Goal: Task Accomplishment & Management: Manage account settings

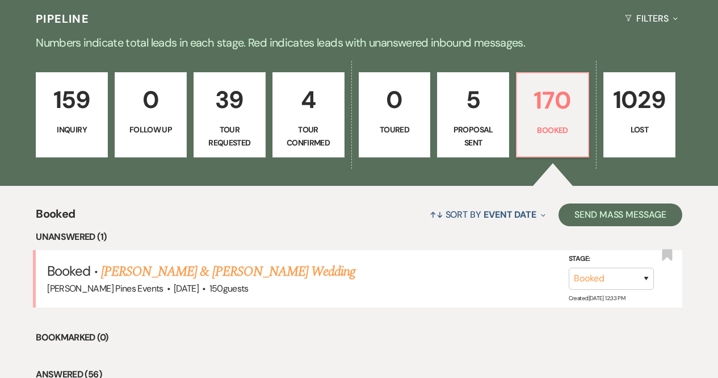
scroll to position [415, 0]
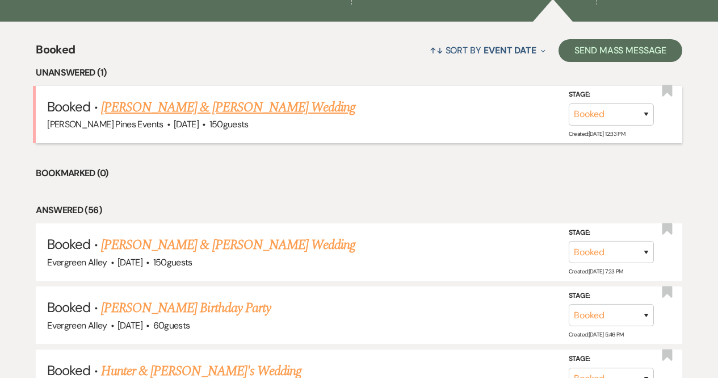
click at [298, 118] on div "[PERSON_NAME] Pines Events · [DATE] · 150 guests" at bounding box center [359, 124] width 624 height 15
click at [261, 101] on link "[PERSON_NAME] & [PERSON_NAME] Wedding" at bounding box center [228, 107] width 254 height 20
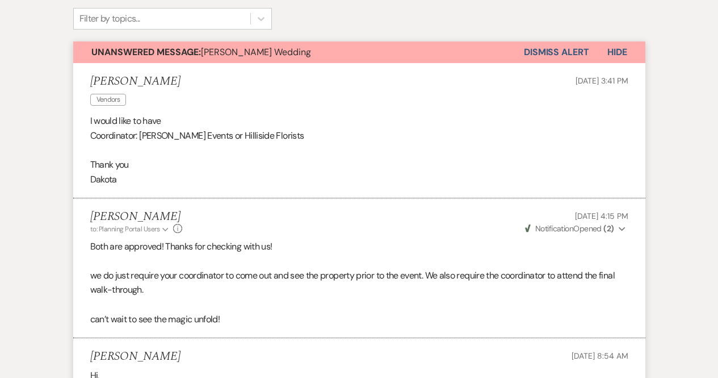
scroll to position [315, 0]
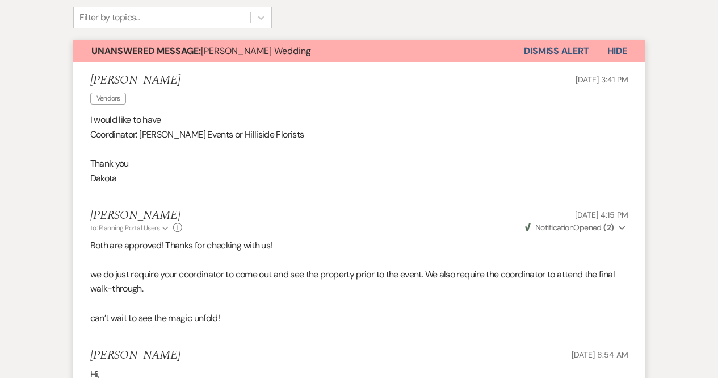
click at [551, 48] on button "Dismiss Alert" at bounding box center [556, 51] width 65 height 22
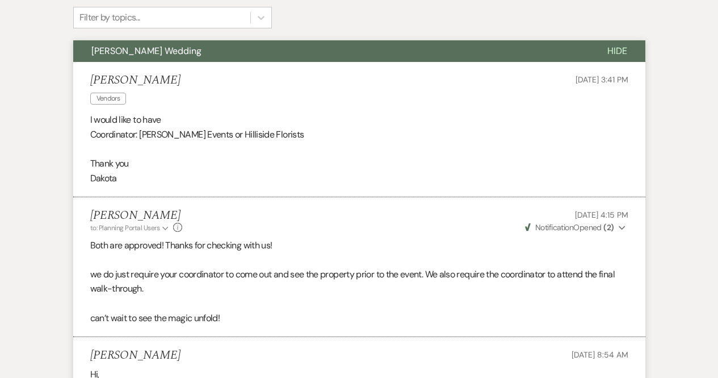
scroll to position [0, 0]
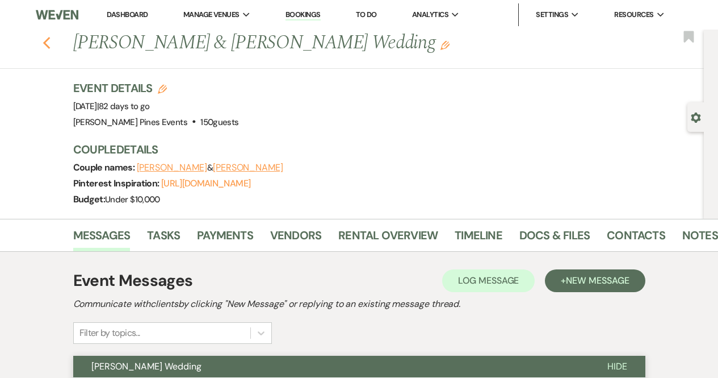
click at [49, 44] on use "button" at bounding box center [46, 43] width 7 height 12
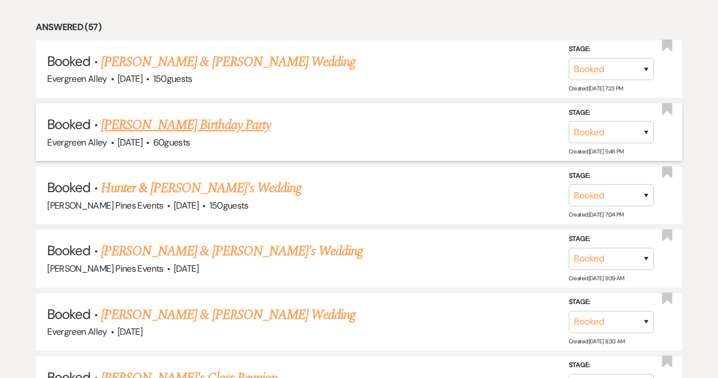
scroll to position [539, 0]
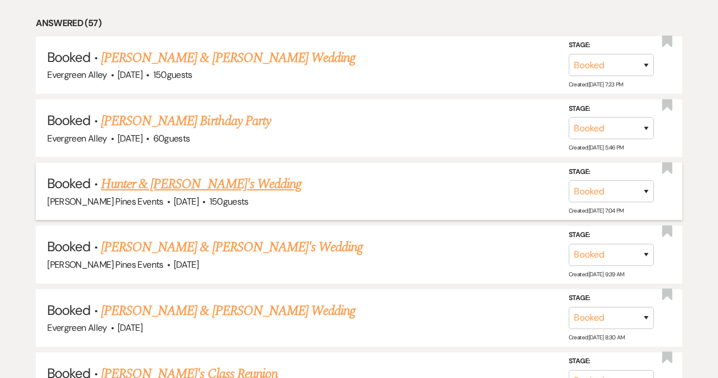
click at [203, 182] on link "Hunter & [PERSON_NAME]'s Wedding" at bounding box center [201, 184] width 200 height 20
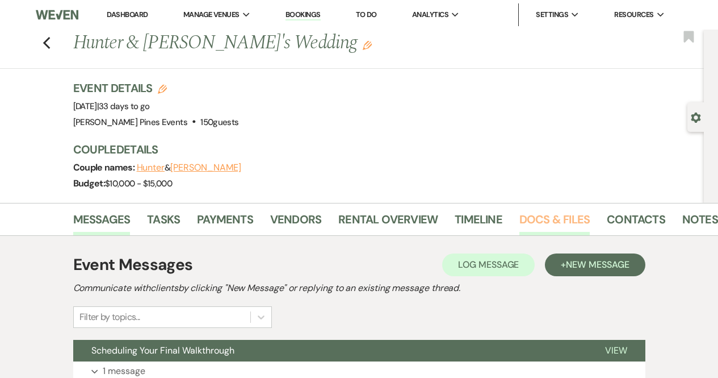
click at [559, 212] on link "Docs & Files" at bounding box center [555, 222] width 70 height 25
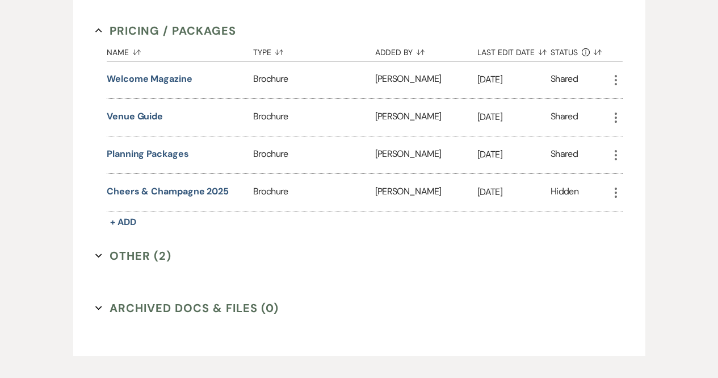
scroll to position [674, 0]
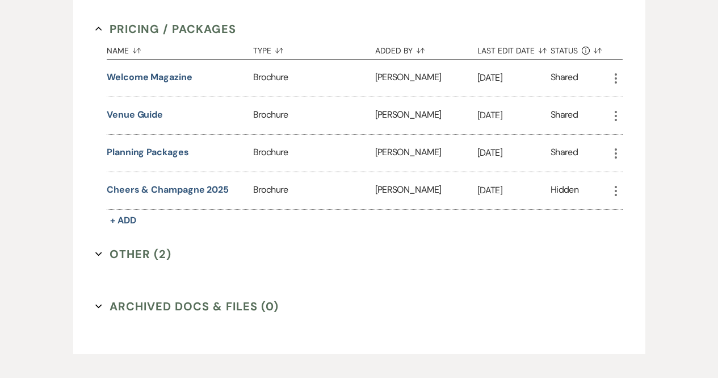
click at [143, 245] on button "Other (2) Expand" at bounding box center [133, 253] width 76 height 17
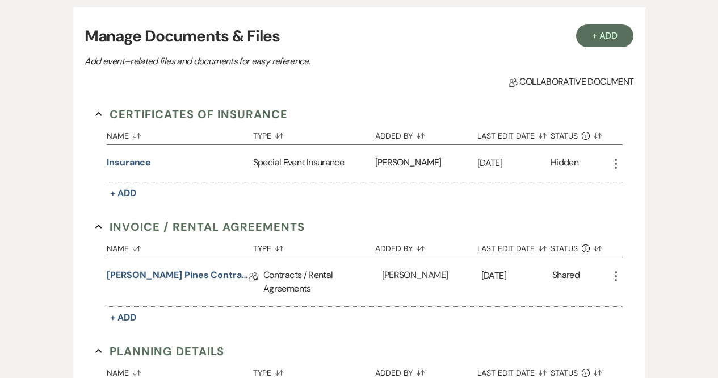
scroll to position [0, 0]
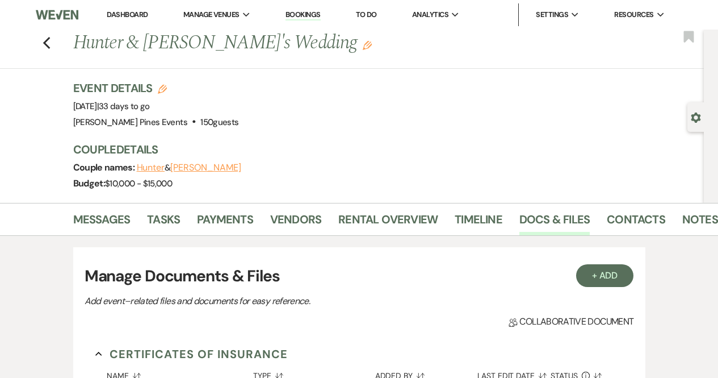
click at [55, 45] on div "Previous Hunter & [PERSON_NAME]'s Wedding Edit Bookmark" at bounding box center [349, 49] width 710 height 39
click at [49, 48] on icon "Previous" at bounding box center [47, 43] width 9 height 14
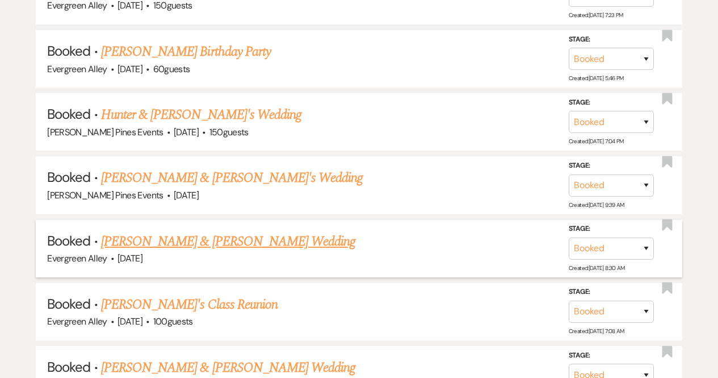
scroll to position [614, 0]
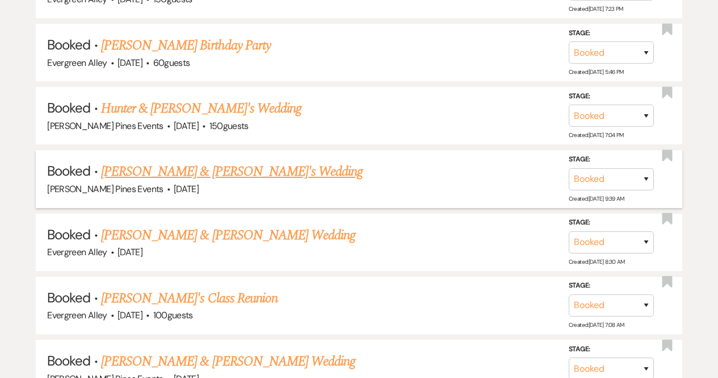
click at [167, 171] on link "[PERSON_NAME] & [PERSON_NAME]'s Wedding" at bounding box center [232, 171] width 262 height 20
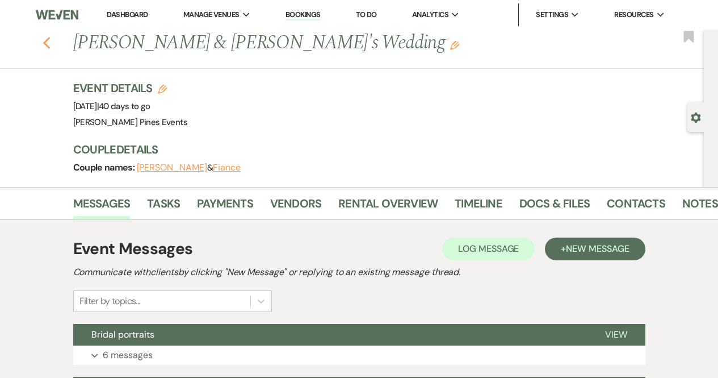
click at [51, 44] on icon "Previous" at bounding box center [47, 43] width 9 height 14
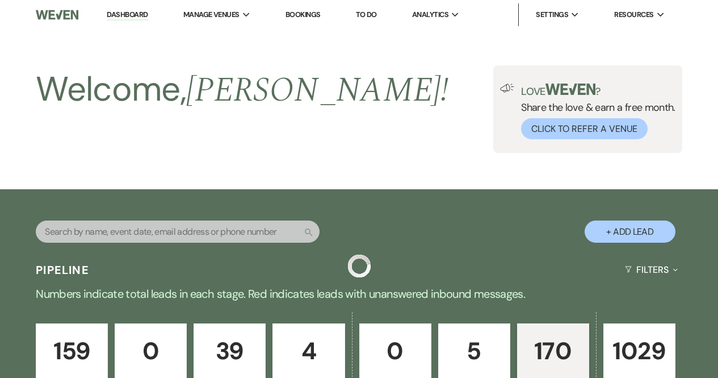
scroll to position [614, 0]
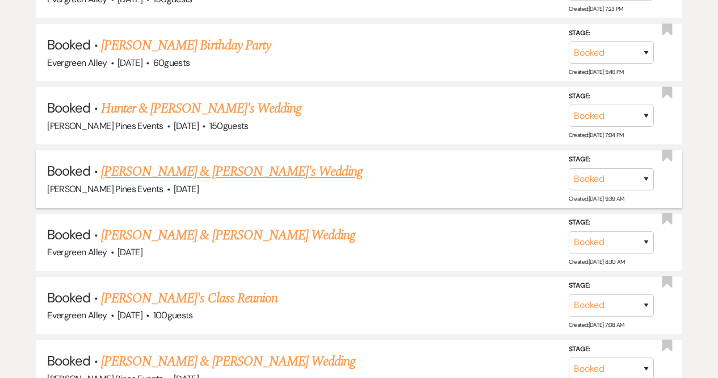
click at [167, 175] on link "[PERSON_NAME] & [PERSON_NAME]'s Wedding" at bounding box center [232, 171] width 262 height 20
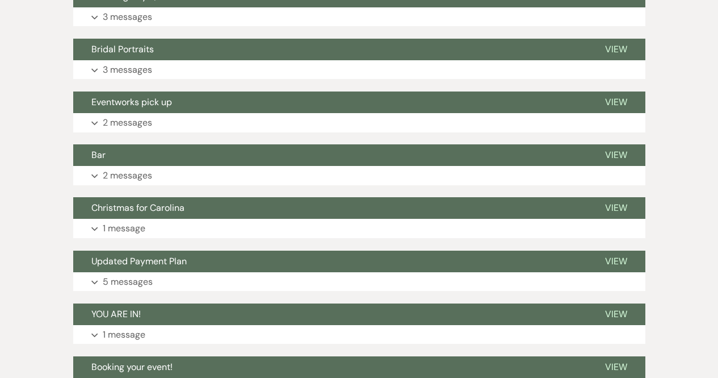
scroll to position [441, 0]
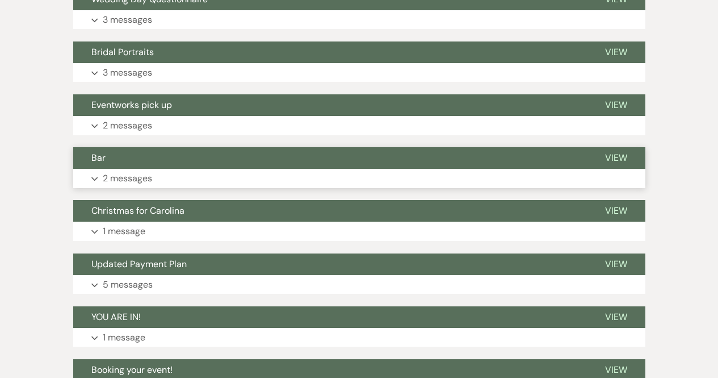
click at [123, 167] on button "Bar" at bounding box center [330, 158] width 514 height 22
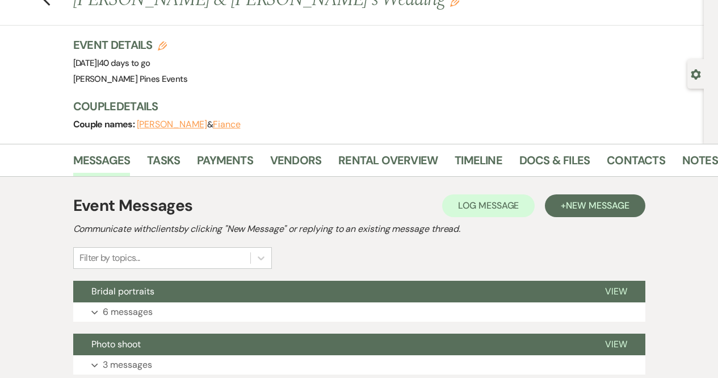
scroll to position [0, 0]
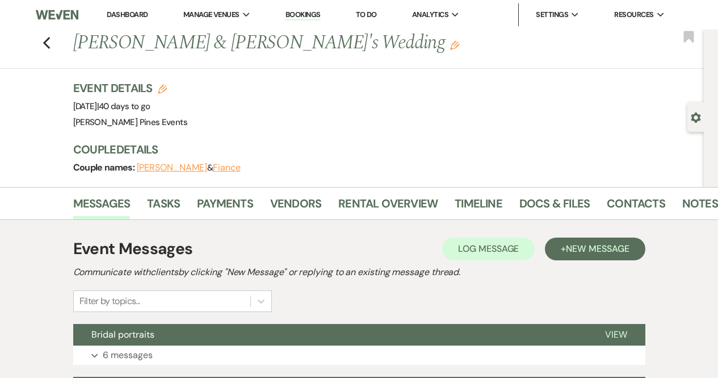
click at [46, 41] on div "Previous [PERSON_NAME] & [PERSON_NAME]'s Wedding Edit Bookmark" at bounding box center [349, 49] width 710 height 39
click at [51, 43] on icon "Previous" at bounding box center [47, 43] width 9 height 14
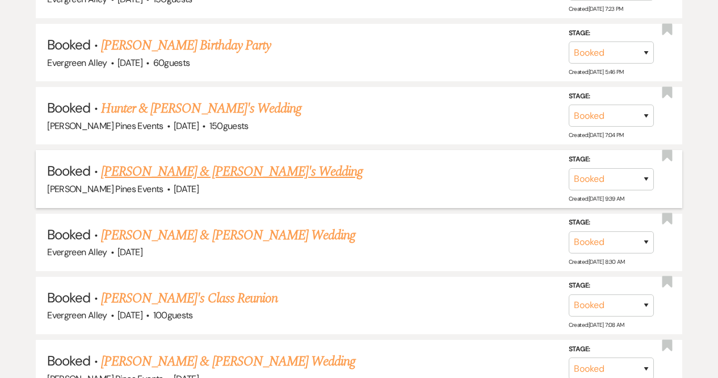
click at [165, 156] on li "Booked · [PERSON_NAME] & [PERSON_NAME]'s Wedding [PERSON_NAME] Pines Events · […" at bounding box center [359, 178] width 647 height 57
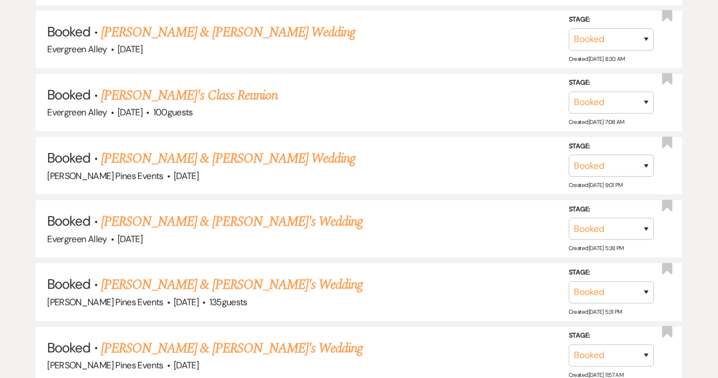
scroll to position [857, 0]
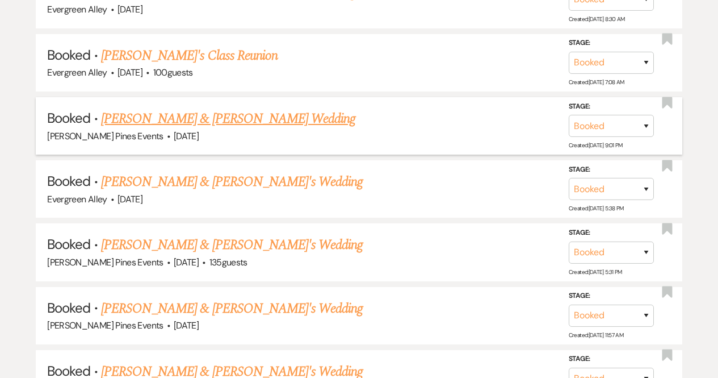
click at [215, 118] on link "[PERSON_NAME] & [PERSON_NAME] Wedding" at bounding box center [228, 118] width 254 height 20
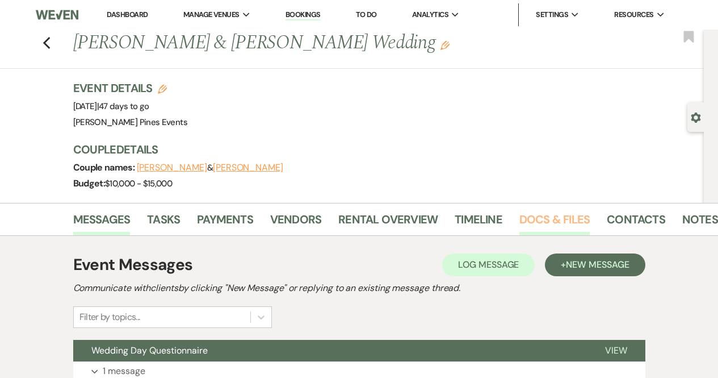
click at [558, 220] on link "Docs & Files" at bounding box center [555, 222] width 70 height 25
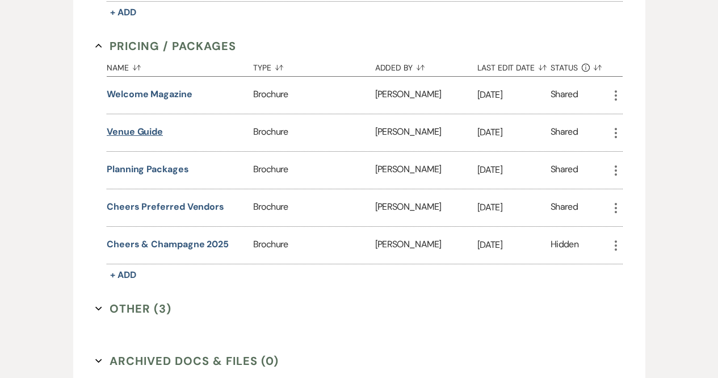
scroll to position [737, 0]
click at [121, 299] on button "Other (3) Expand" at bounding box center [133, 307] width 76 height 17
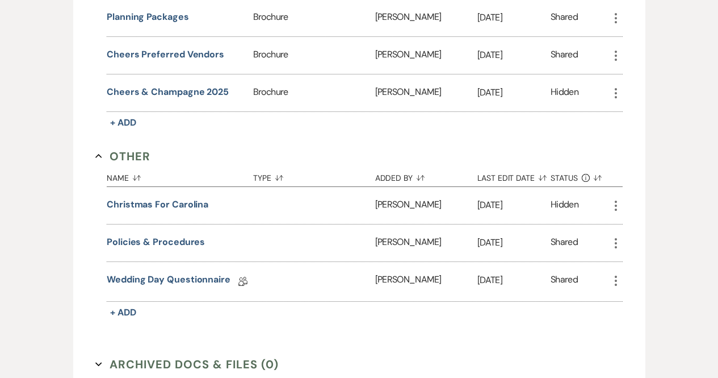
scroll to position [890, 0]
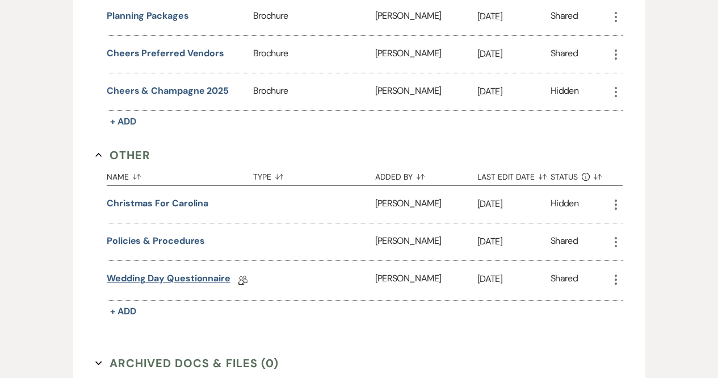
click at [147, 271] on link "Wedding Day Questionnaire" at bounding box center [169, 280] width 124 height 18
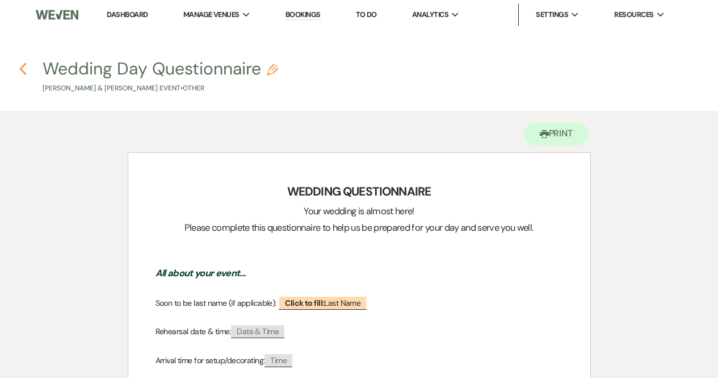
click at [21, 65] on icon "Previous" at bounding box center [23, 69] width 9 height 14
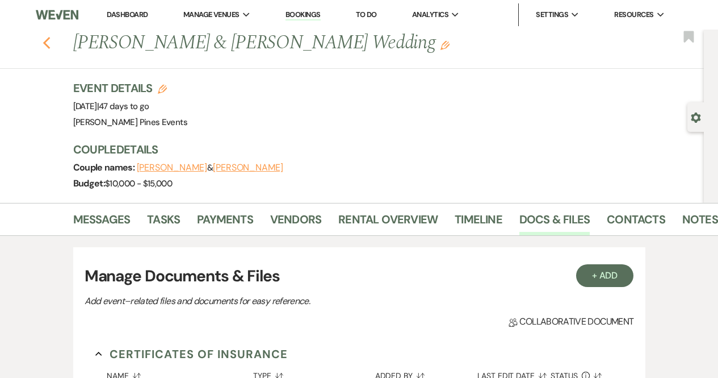
click at [50, 41] on use "button" at bounding box center [46, 43] width 7 height 12
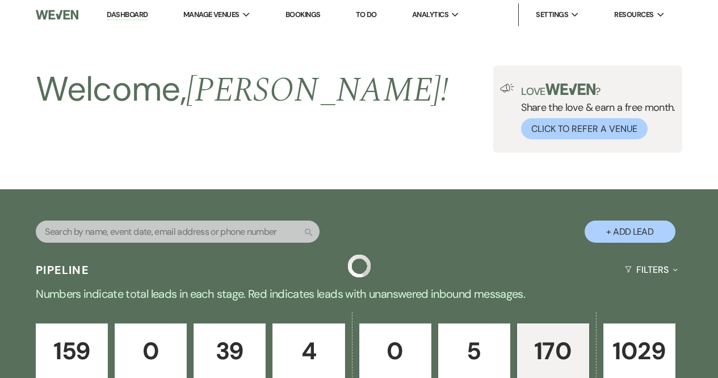
scroll to position [857, 0]
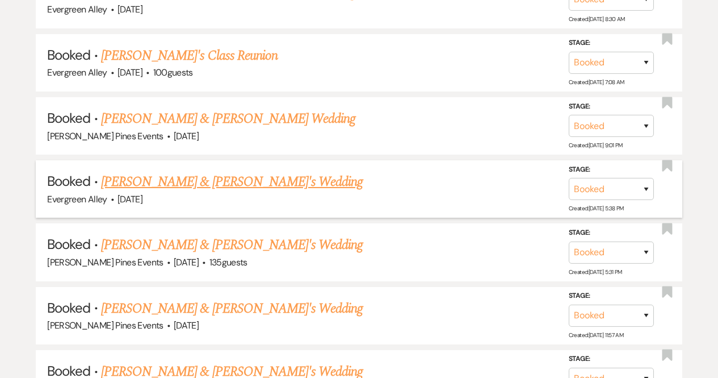
click at [226, 177] on link "[PERSON_NAME] & [PERSON_NAME]'s Wedding" at bounding box center [232, 181] width 262 height 20
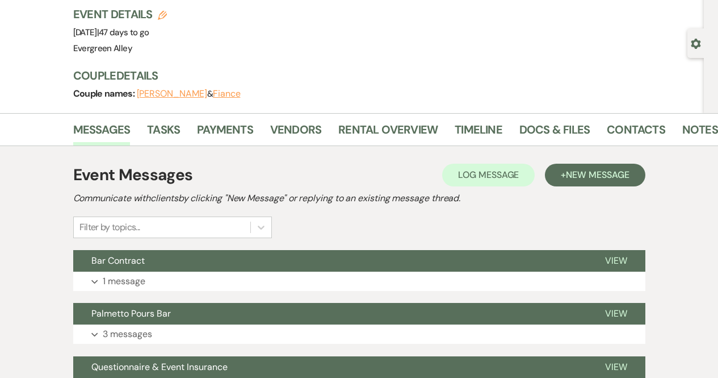
scroll to position [80, 0]
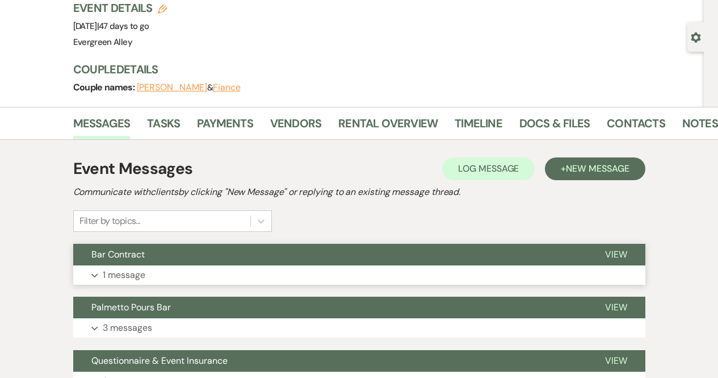
click at [124, 265] on button "Bar Contract" at bounding box center [330, 255] width 514 height 22
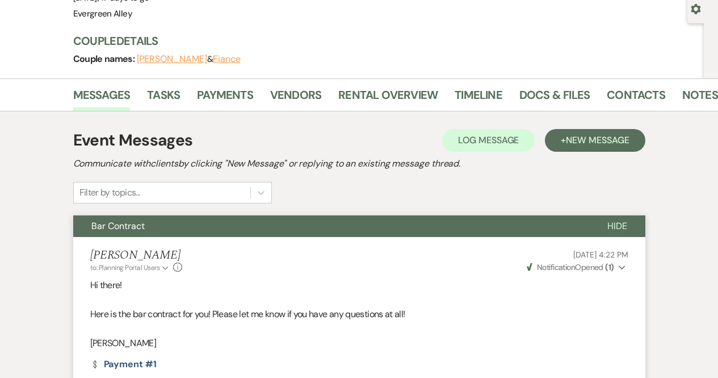
scroll to position [0, 0]
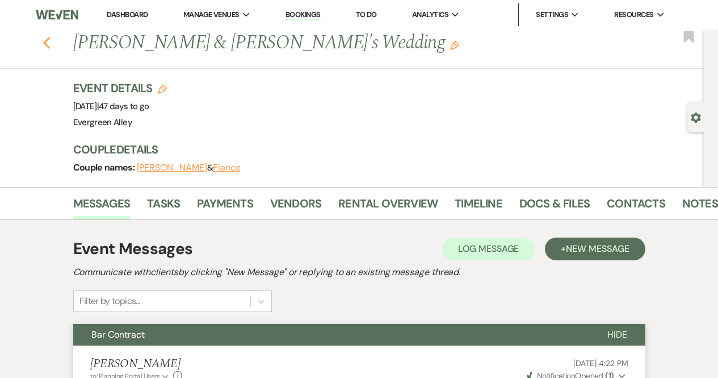
click at [47, 43] on use "button" at bounding box center [46, 43] width 7 height 12
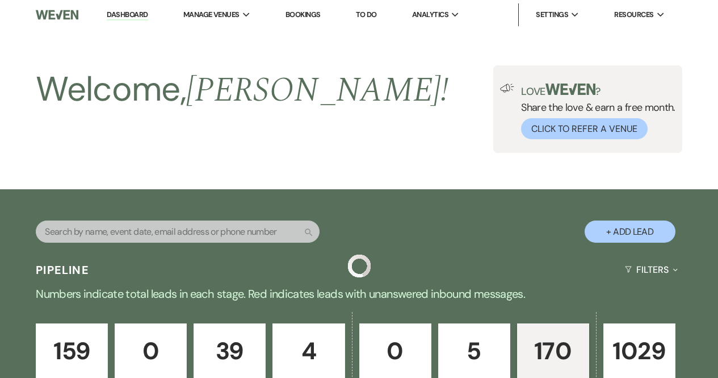
scroll to position [857, 0]
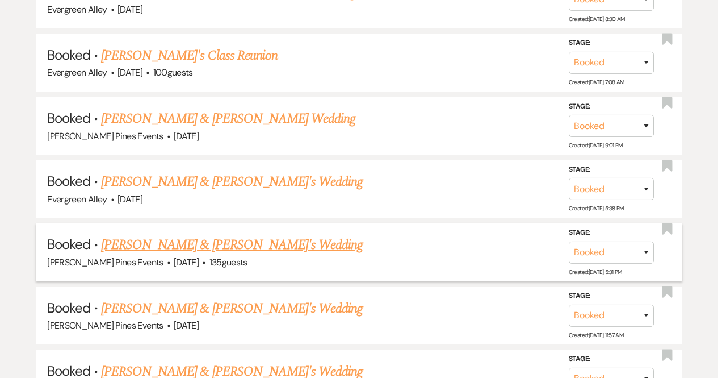
click at [179, 236] on link "[PERSON_NAME] & [PERSON_NAME]'s Wedding" at bounding box center [232, 245] width 262 height 20
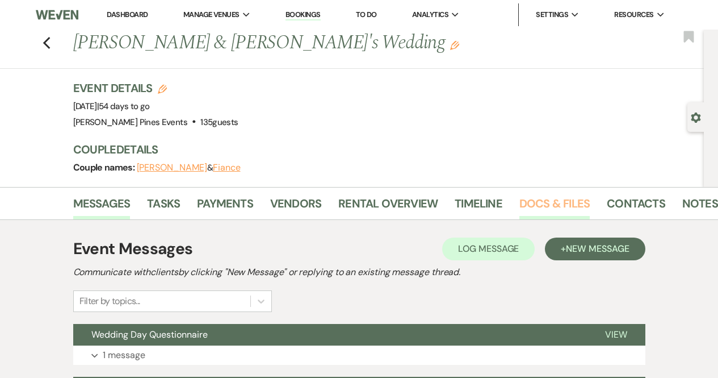
click at [566, 197] on link "Docs & Files" at bounding box center [555, 206] width 70 height 25
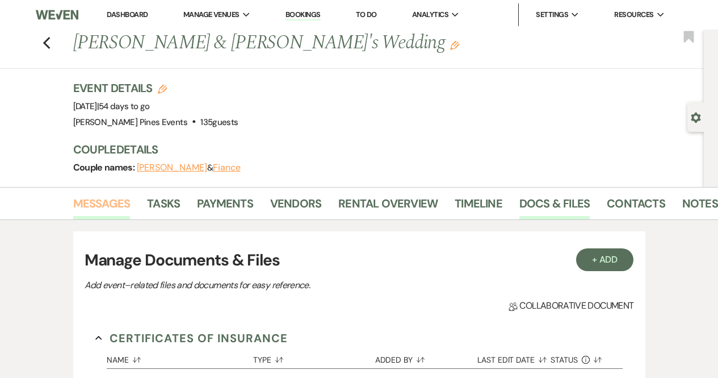
click at [95, 200] on link "Messages" at bounding box center [101, 206] width 57 height 25
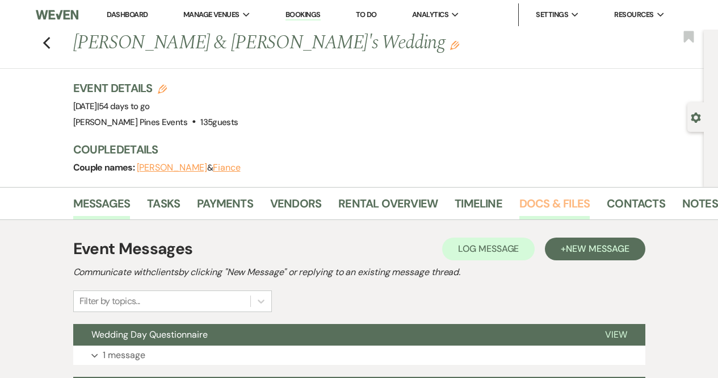
click at [553, 207] on link "Docs & Files" at bounding box center [555, 206] width 70 height 25
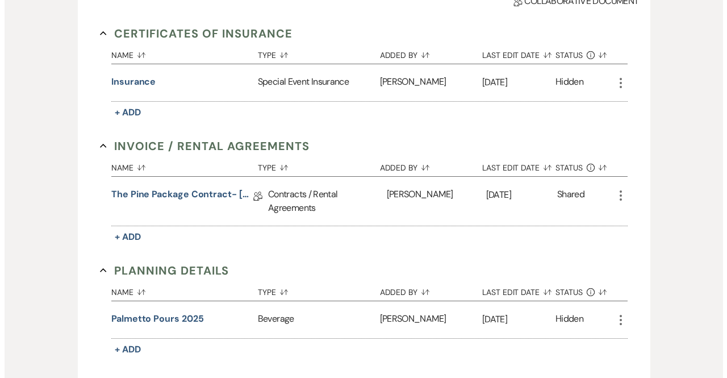
scroll to position [307, 0]
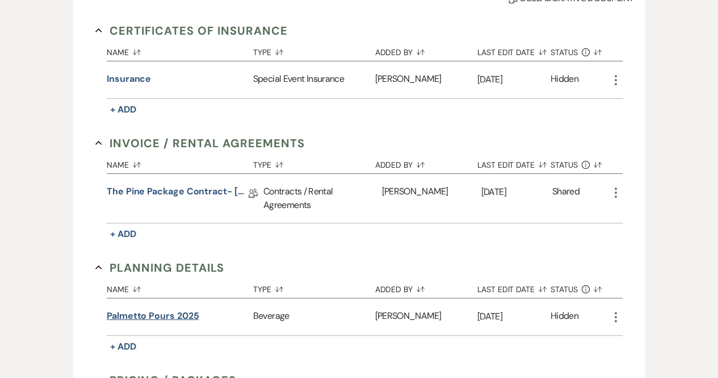
click at [162, 315] on button "Palmetto Pours 2025" at bounding box center [153, 316] width 92 height 14
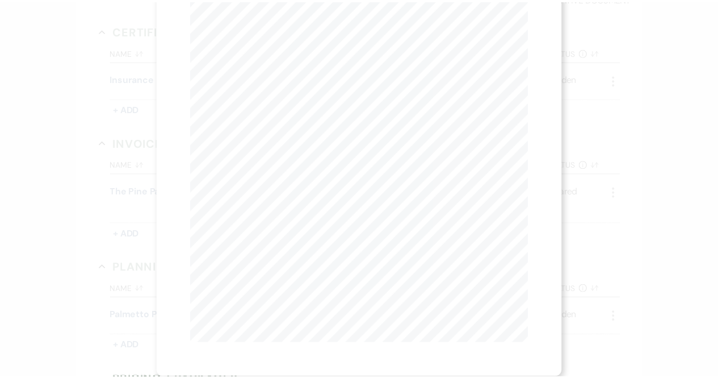
scroll to position [0, 0]
click at [529, 33] on icon "X" at bounding box center [529, 31] width 10 height 10
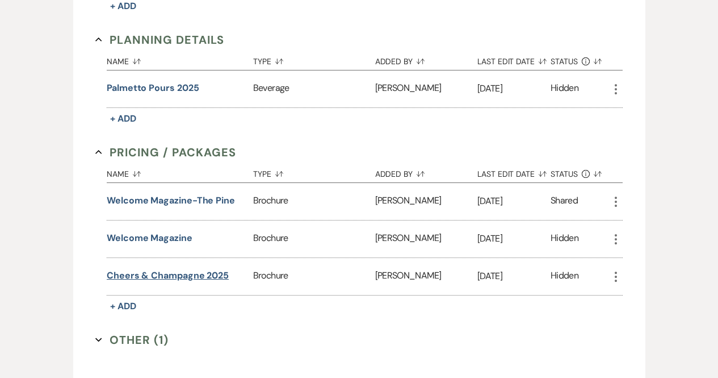
scroll to position [680, 0]
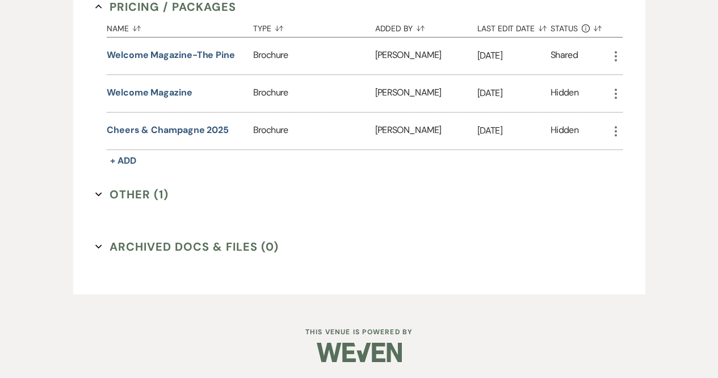
click at [127, 197] on button "Other (1) Expand" at bounding box center [131, 194] width 73 height 17
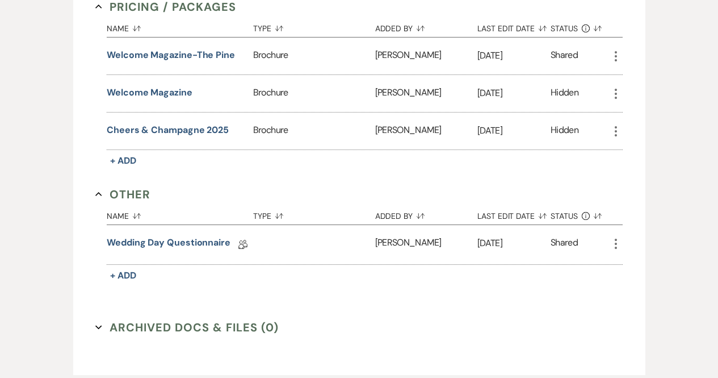
scroll to position [761, 0]
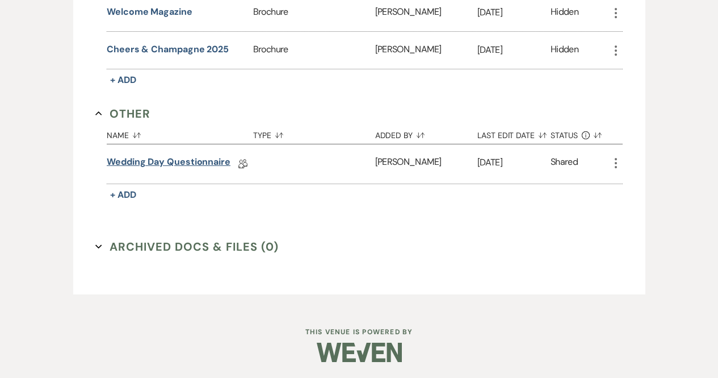
click at [154, 161] on link "Wedding Day Questionnaire" at bounding box center [169, 164] width 124 height 18
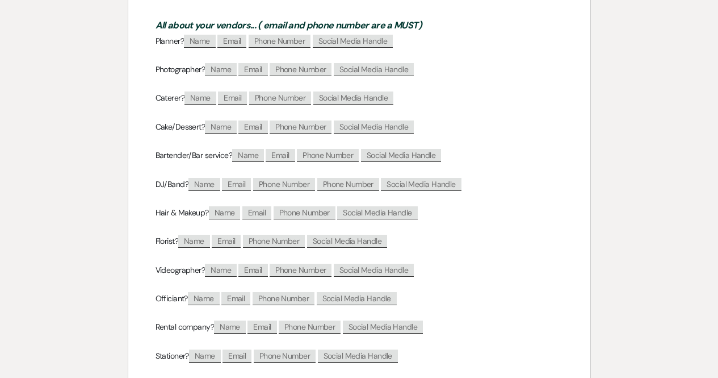
scroll to position [1066, 0]
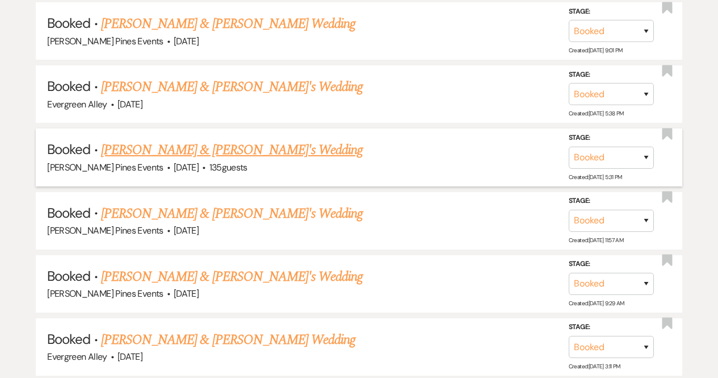
scroll to position [952, 0]
click at [227, 203] on link "[PERSON_NAME] & [PERSON_NAME]'s Wedding" at bounding box center [232, 213] width 262 height 20
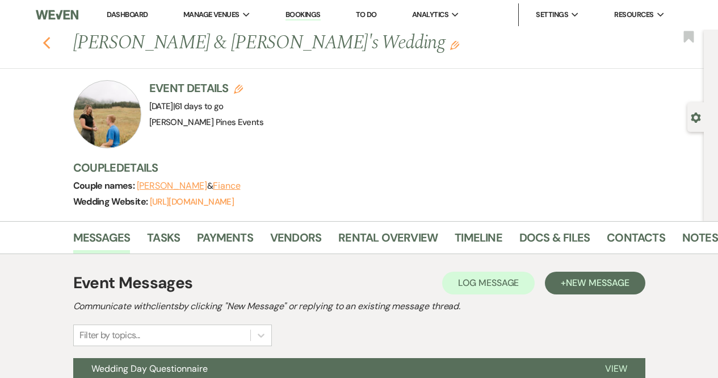
click at [50, 45] on use "button" at bounding box center [46, 43] width 7 height 12
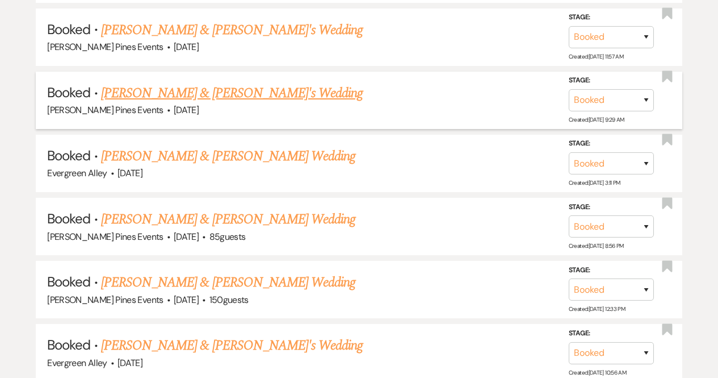
scroll to position [1136, 0]
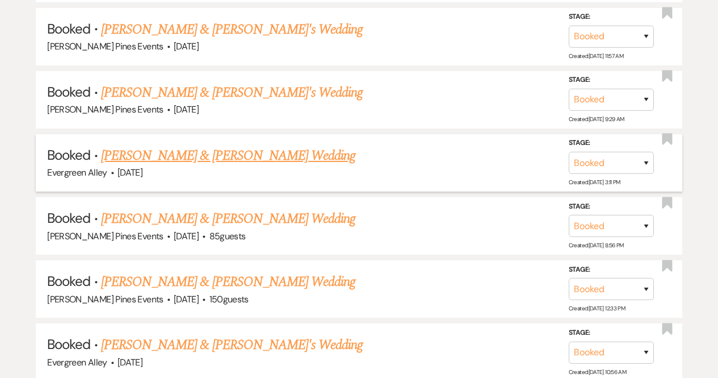
click at [200, 149] on link "[PERSON_NAME] & [PERSON_NAME] Wedding" at bounding box center [228, 155] width 254 height 20
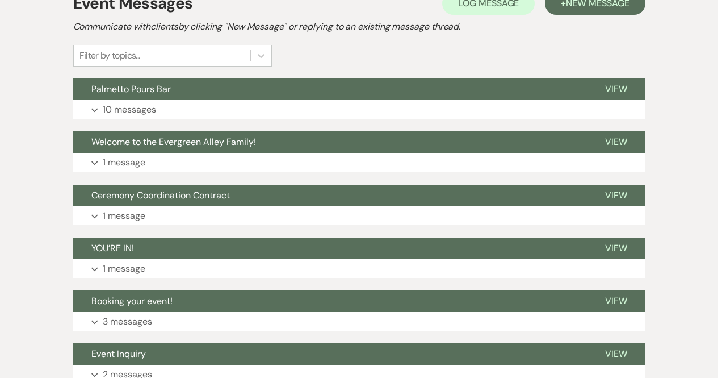
scroll to position [272, 0]
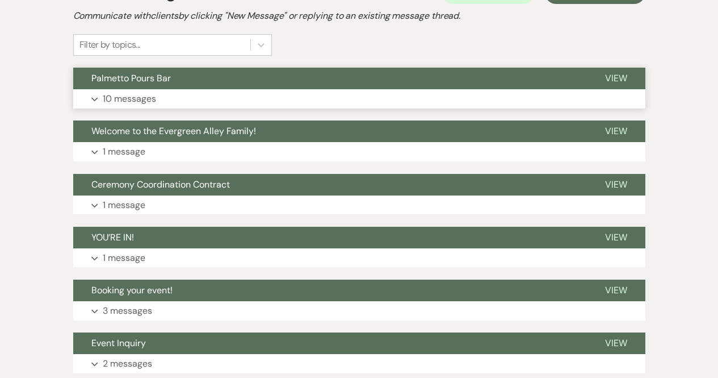
click at [150, 77] on span "Palmetto Pours Bar" at bounding box center [130, 78] width 79 height 12
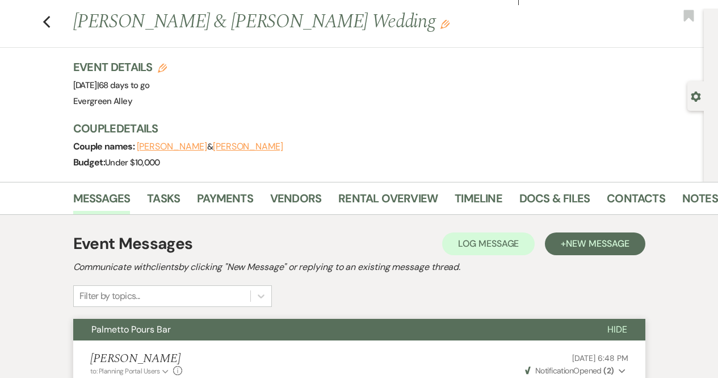
scroll to position [0, 0]
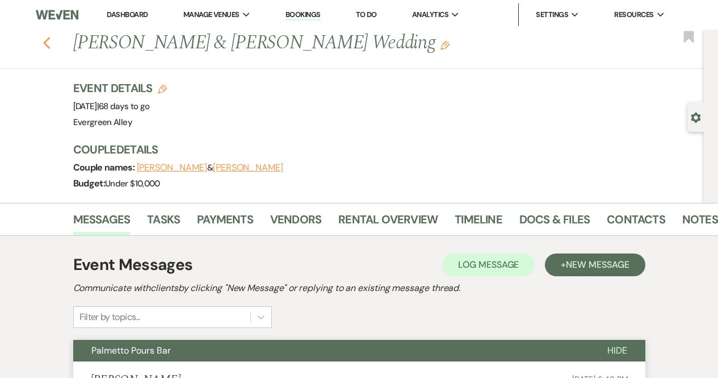
click at [49, 45] on icon "Previous" at bounding box center [47, 43] width 9 height 14
